Goal: Navigation & Orientation: Find specific page/section

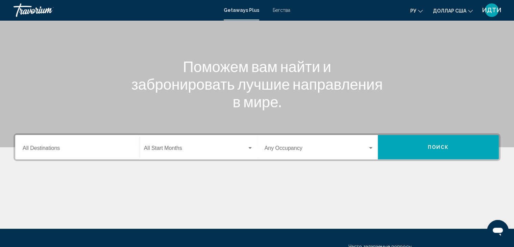
scroll to position [68, 0]
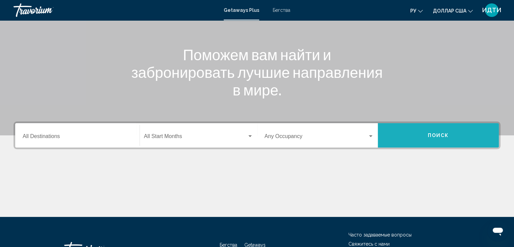
click at [426, 132] on button "Поиск" at bounding box center [438, 135] width 121 height 24
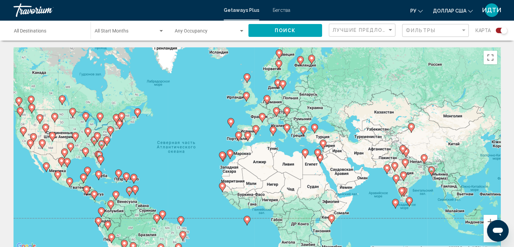
drag, startPoint x: 488, startPoint y: 186, endPoint x: 427, endPoint y: 195, distance: 61.8
click at [427, 195] on div "Чтобы активировать перетаскивание с помощью клавиатуры, нажмите Alt + Ввод. Пос…" at bounding box center [257, 148] width 487 height 203
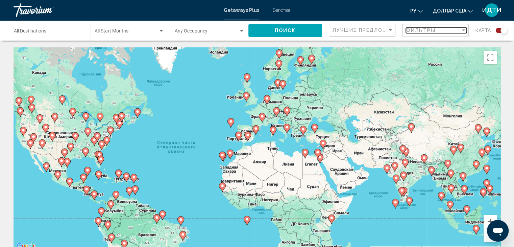
click at [463, 29] on div "Filter" at bounding box center [464, 30] width 6 height 5
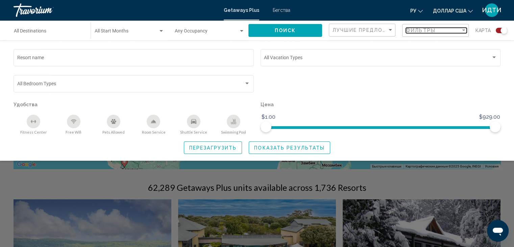
scroll to position [63, 0]
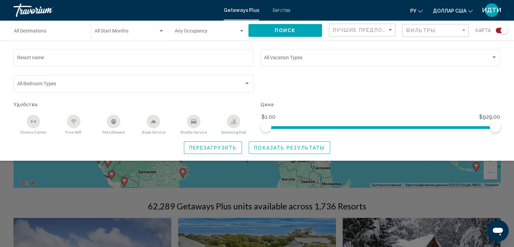
click at [248, 207] on div "Search widget" at bounding box center [257, 173] width 514 height 145
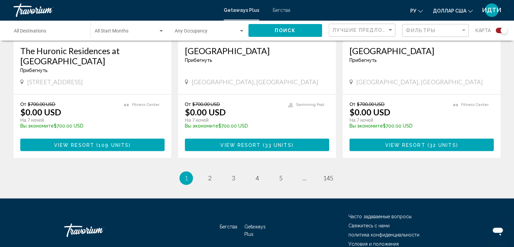
scroll to position [1077, 0]
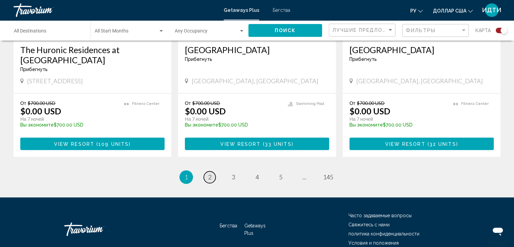
click at [208, 173] on span "2" at bounding box center [209, 176] width 3 height 7
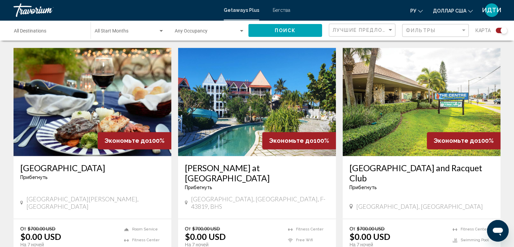
scroll to position [1050, 0]
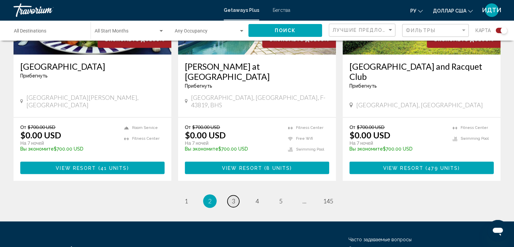
click at [232, 197] on span "3" at bounding box center [233, 200] width 3 height 7
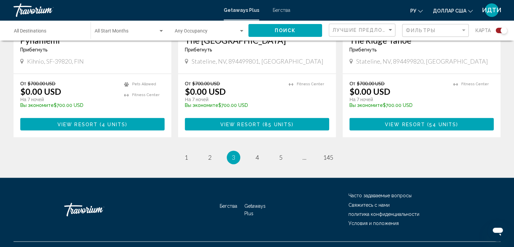
scroll to position [1080, 0]
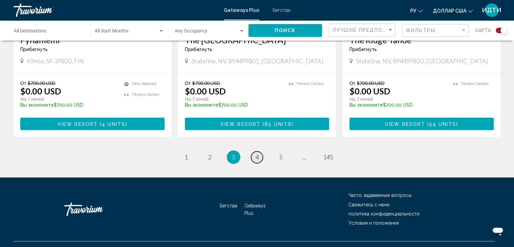
click at [256, 153] on span "4" at bounding box center [257, 156] width 3 height 7
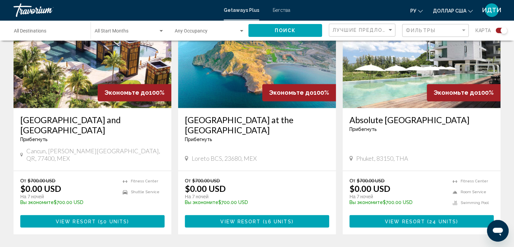
scroll to position [1013, 0]
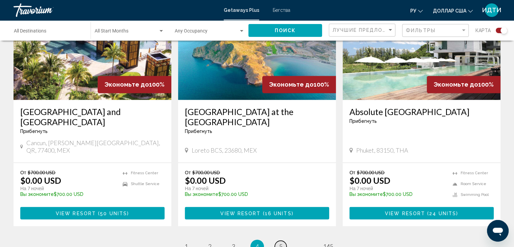
click at [282, 240] on link "page 5" at bounding box center [281, 246] width 12 height 12
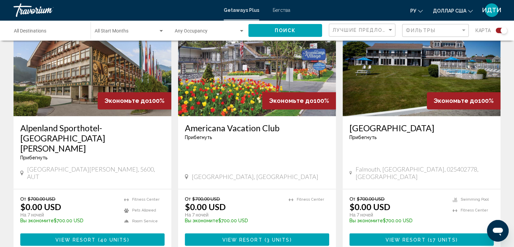
scroll to position [1074, 0]
